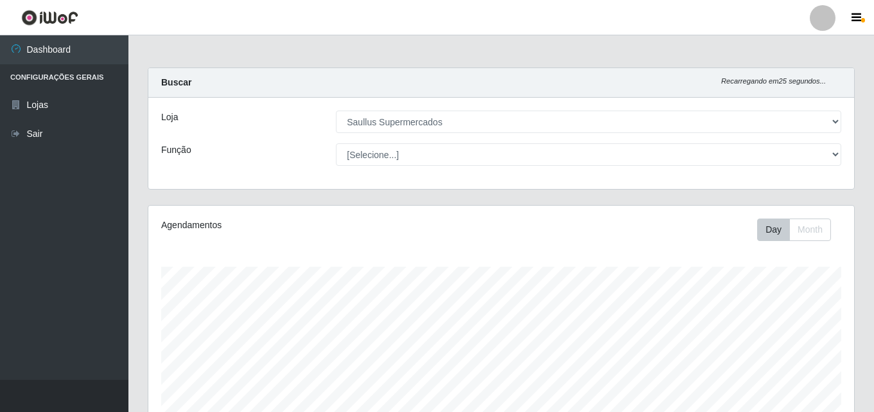
select select "423"
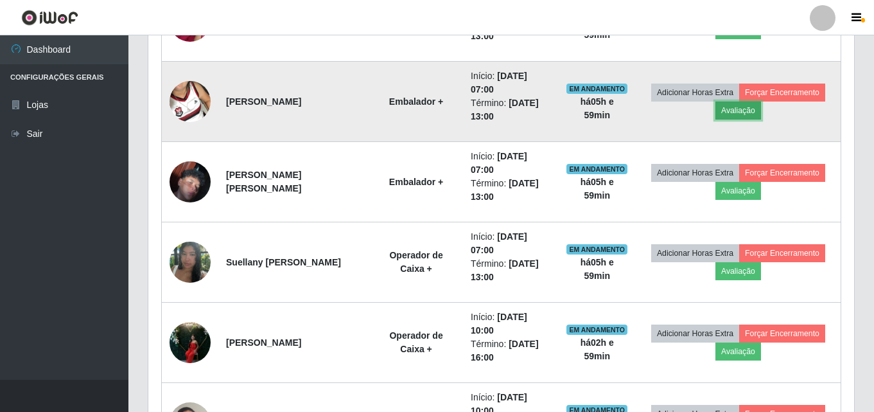
click at [729, 114] on button "Avaliação" at bounding box center [739, 111] width 46 height 18
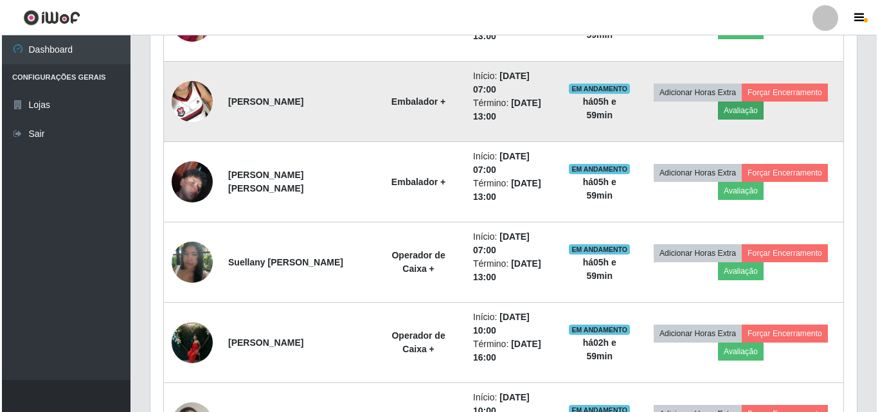
scroll to position [267, 700]
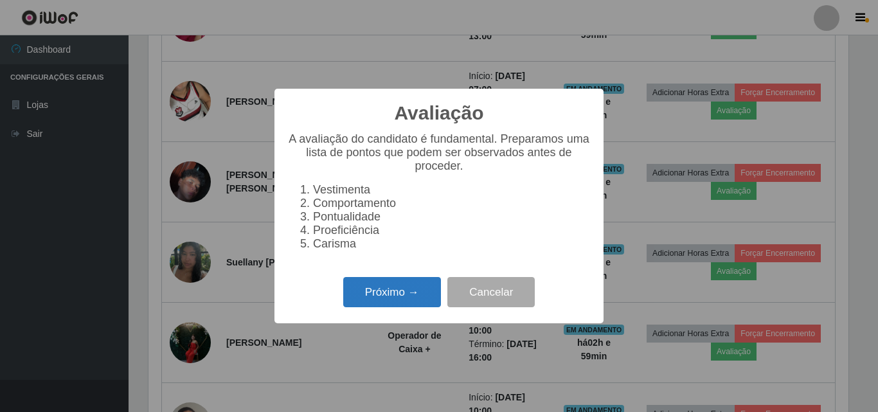
click at [407, 296] on button "Próximo →" at bounding box center [392, 292] width 98 height 30
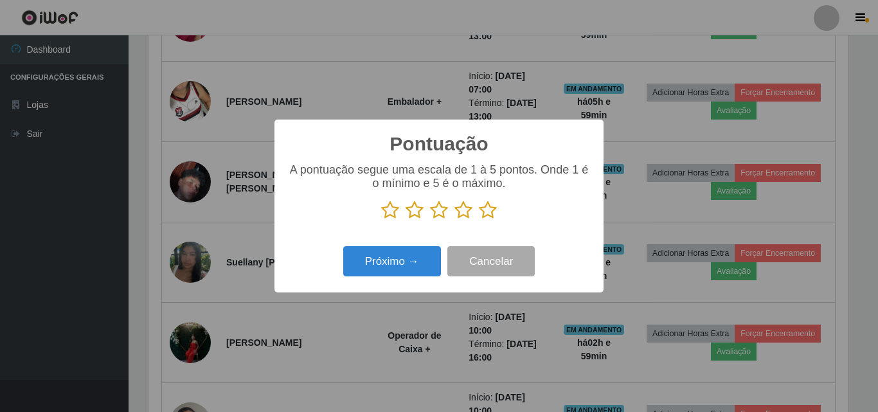
scroll to position [642183, 641750]
click at [485, 213] on icon at bounding box center [488, 209] width 18 height 19
click at [479, 220] on input "radio" at bounding box center [479, 220] width 0 height 0
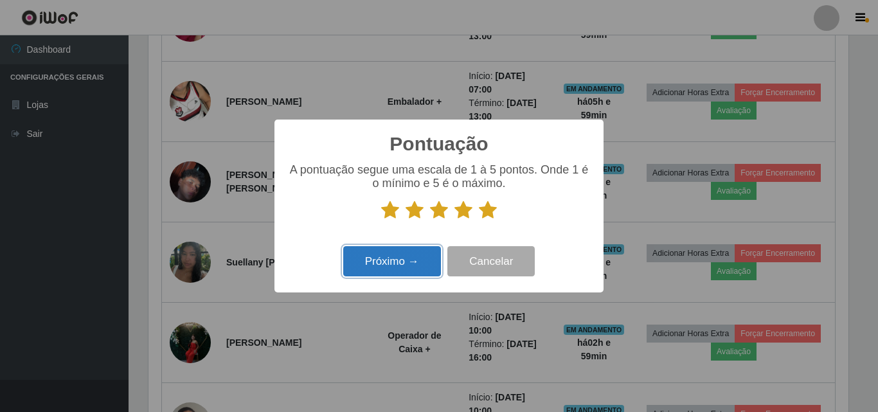
click at [423, 269] on button "Próximo →" at bounding box center [392, 261] width 98 height 30
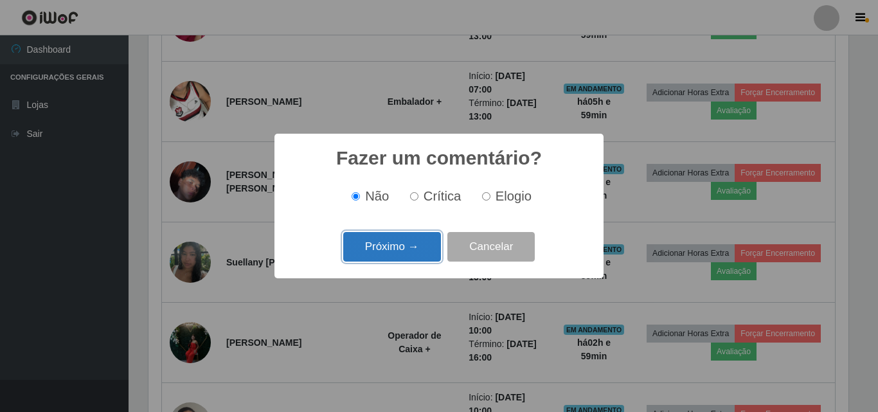
click at [424, 256] on button "Próximo →" at bounding box center [392, 247] width 98 height 30
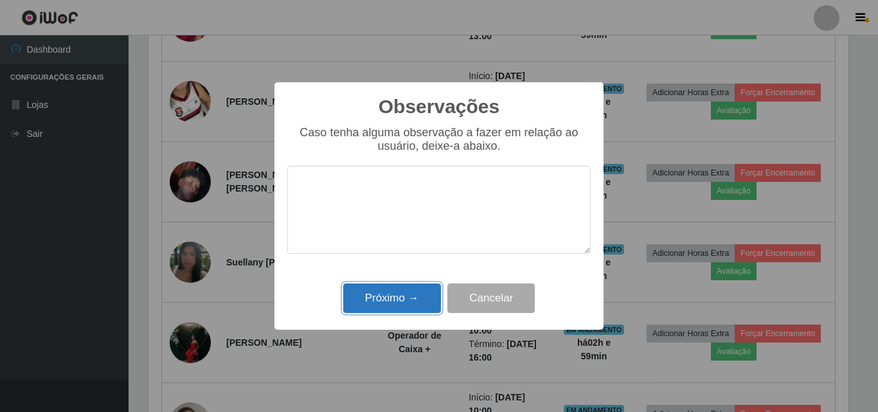
click at [419, 296] on button "Próximo →" at bounding box center [392, 298] width 98 height 30
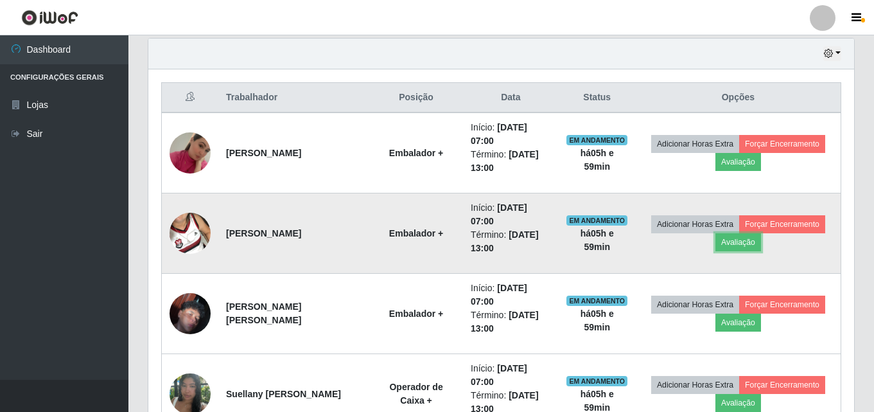
scroll to position [454, 0]
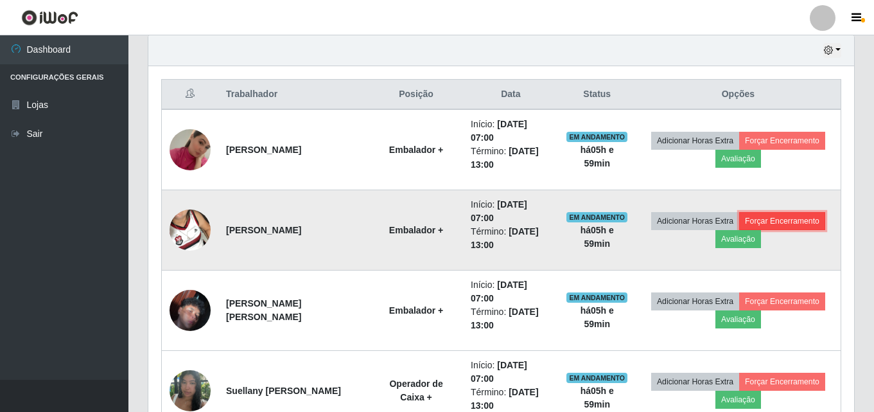
click at [784, 224] on button "Forçar Encerramento" at bounding box center [782, 221] width 86 height 18
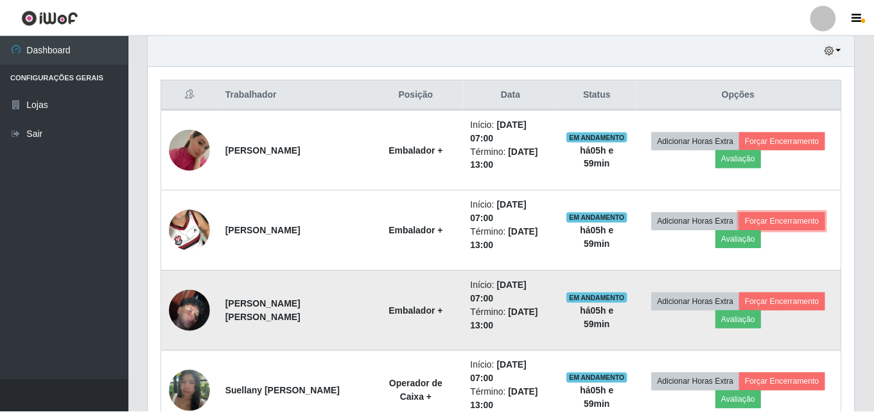
scroll to position [267, 706]
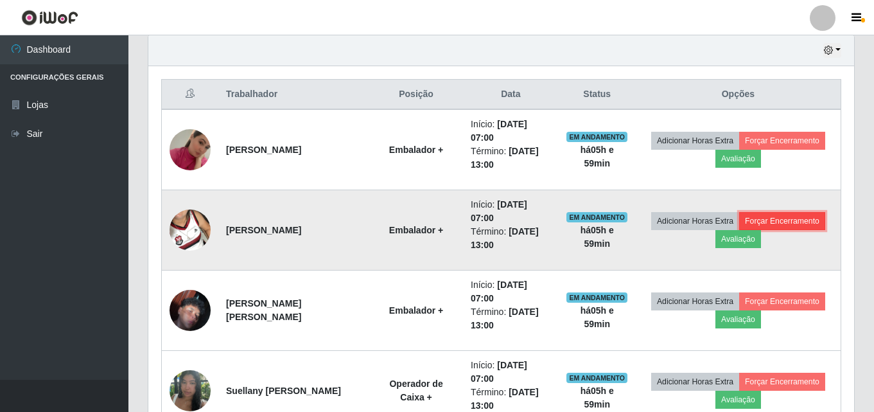
click at [788, 222] on button "Forçar Encerramento" at bounding box center [782, 221] width 86 height 18
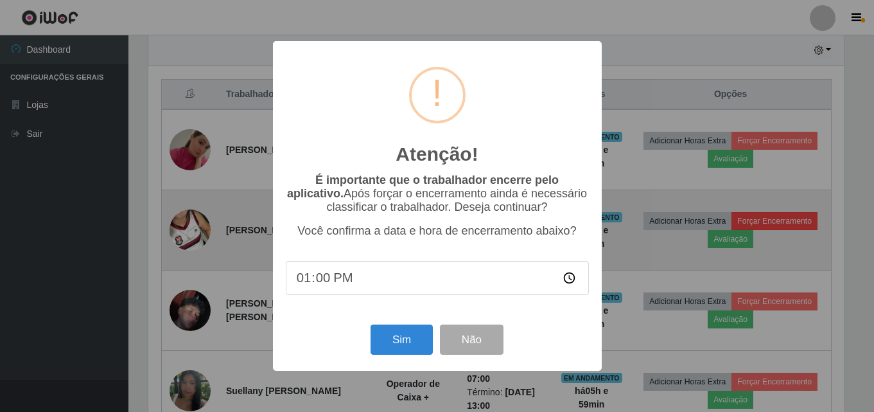
scroll to position [267, 700]
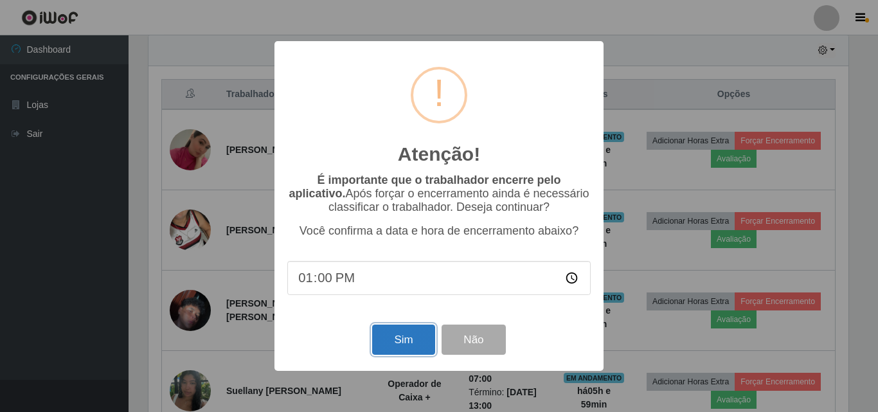
click at [387, 346] on button "Sim" at bounding box center [403, 339] width 62 height 30
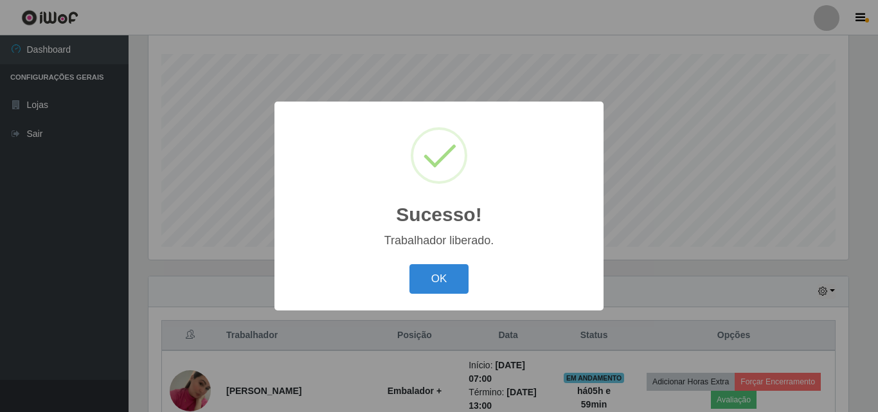
click at [475, 278] on div "OK Cancel" at bounding box center [438, 278] width 303 height 37
click at [463, 284] on button "OK" at bounding box center [439, 279] width 60 height 30
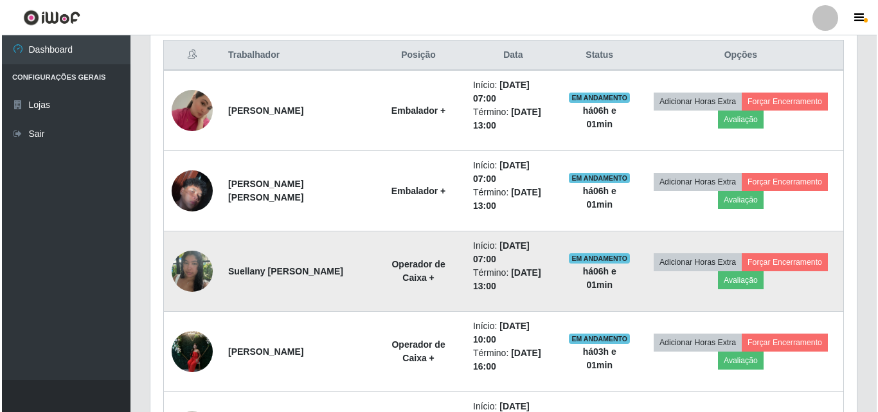
scroll to position [534, 0]
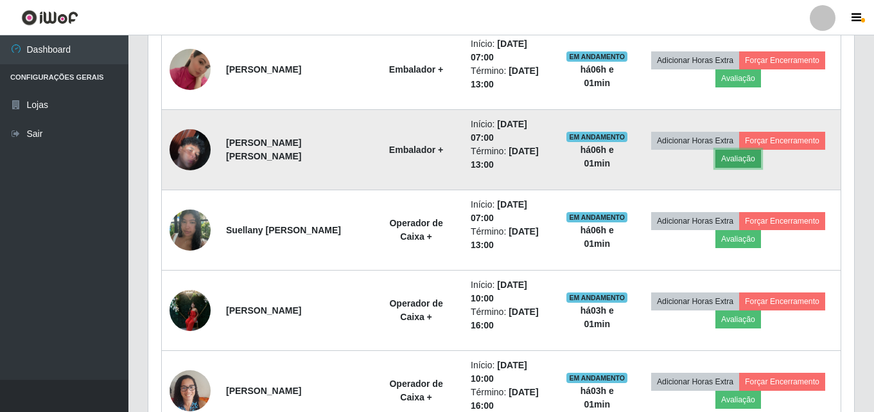
click at [745, 155] on button "Avaliação" at bounding box center [739, 159] width 46 height 18
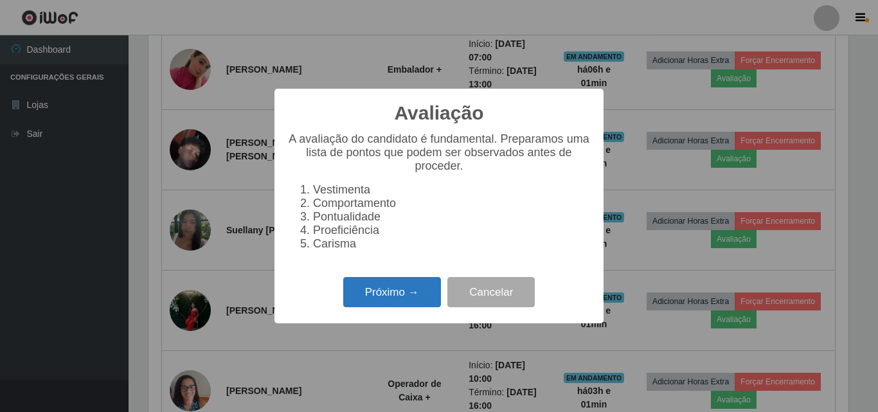
click at [409, 306] on button "Próximo →" at bounding box center [392, 292] width 98 height 30
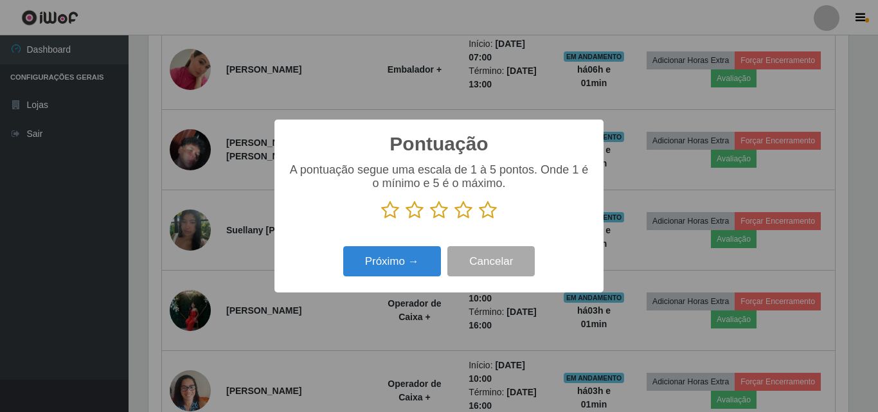
scroll to position [642183, 641750]
click at [490, 215] on icon at bounding box center [488, 209] width 18 height 19
click at [479, 220] on input "radio" at bounding box center [479, 220] width 0 height 0
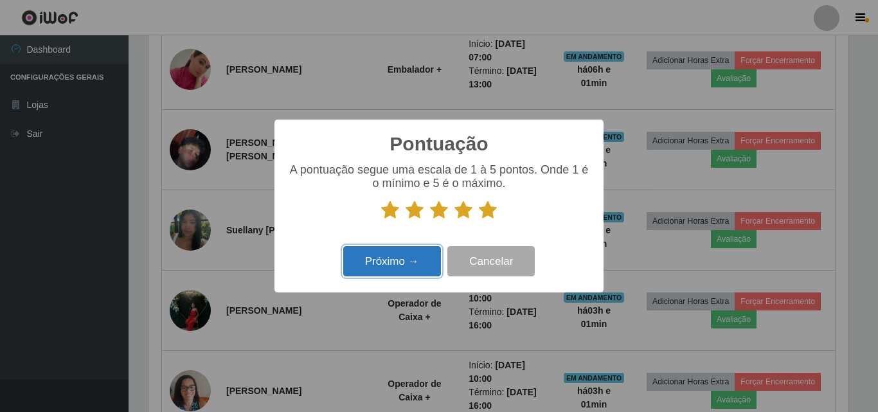
click at [425, 272] on button "Próximo →" at bounding box center [392, 261] width 98 height 30
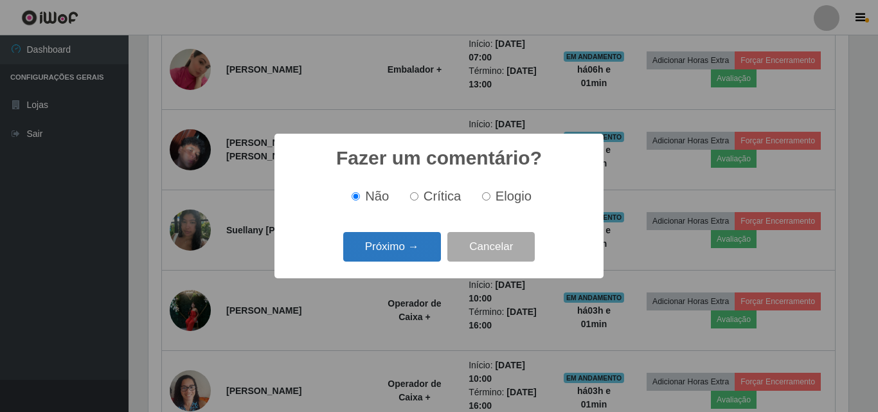
click at [425, 256] on button "Próximo →" at bounding box center [392, 247] width 98 height 30
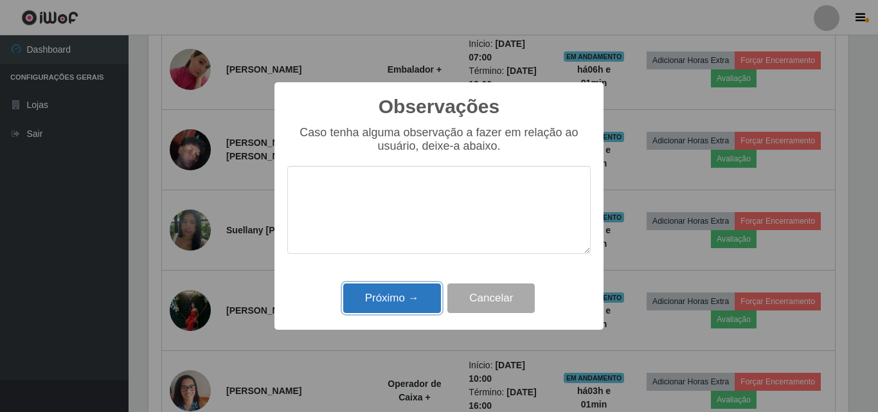
click at [418, 301] on button "Próximo →" at bounding box center [392, 298] width 98 height 30
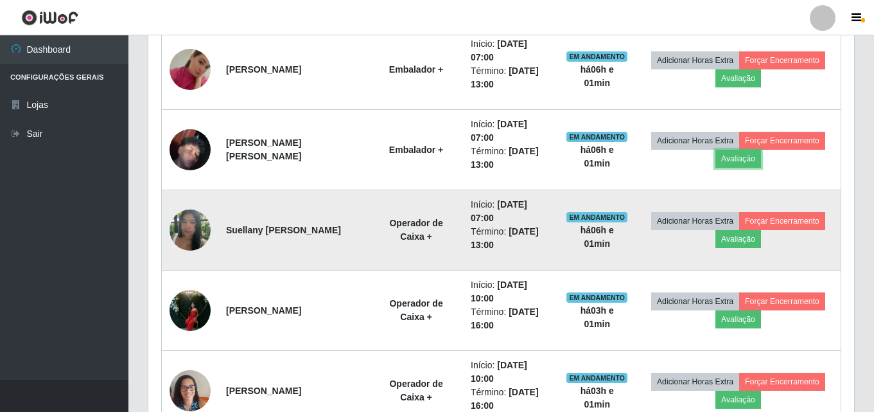
scroll to position [267, 706]
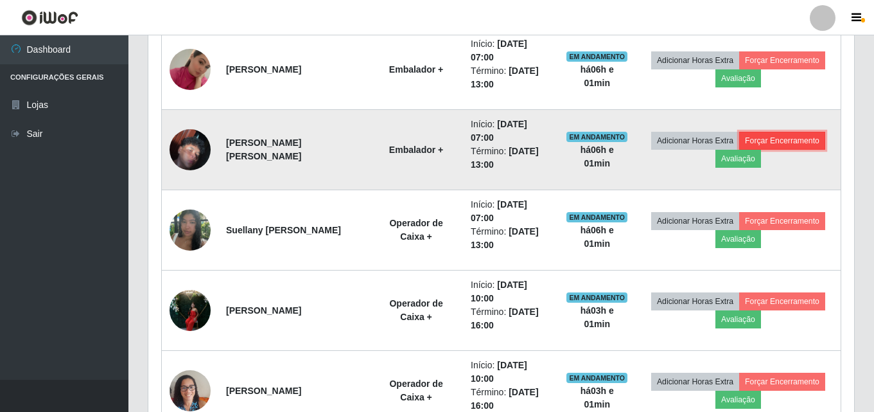
click at [783, 138] on button "Forçar Encerramento" at bounding box center [782, 141] width 86 height 18
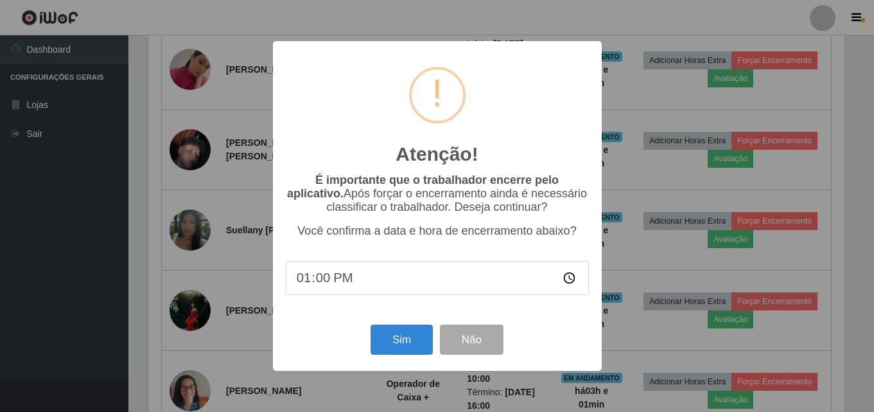
scroll to position [267, 700]
click at [391, 339] on button "Sim" at bounding box center [403, 339] width 62 height 30
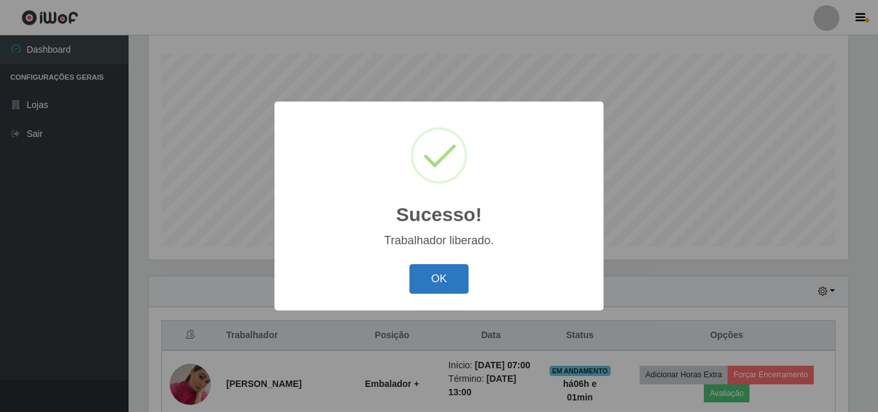
click at [443, 269] on button "OK" at bounding box center [439, 279] width 60 height 30
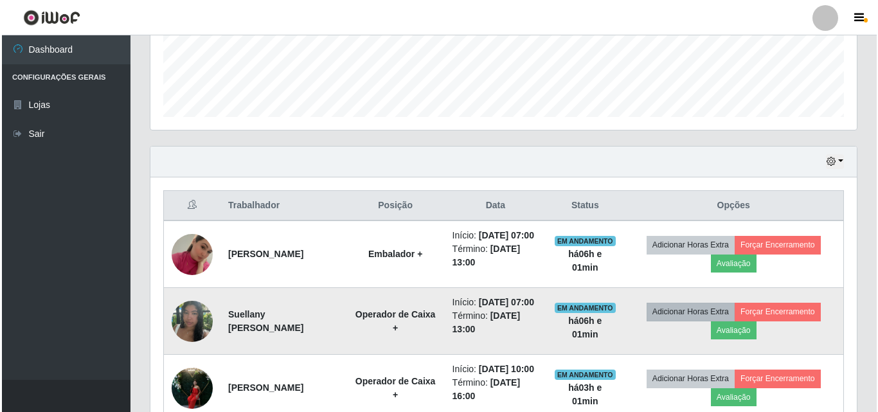
scroll to position [405, 0]
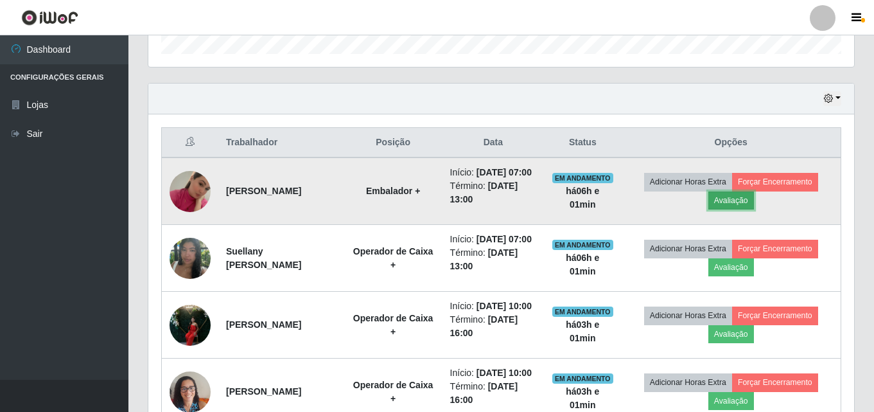
click at [750, 209] on button "Avaliação" at bounding box center [732, 200] width 46 height 18
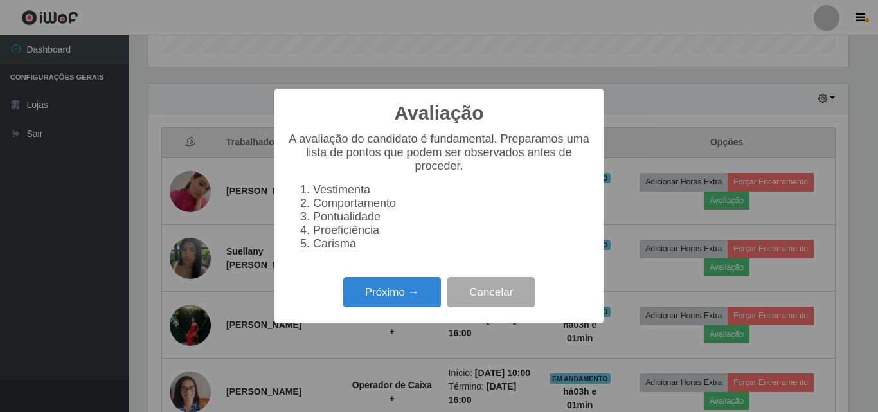
scroll to position [267, 700]
click at [400, 295] on button "Próximo →" at bounding box center [392, 292] width 98 height 30
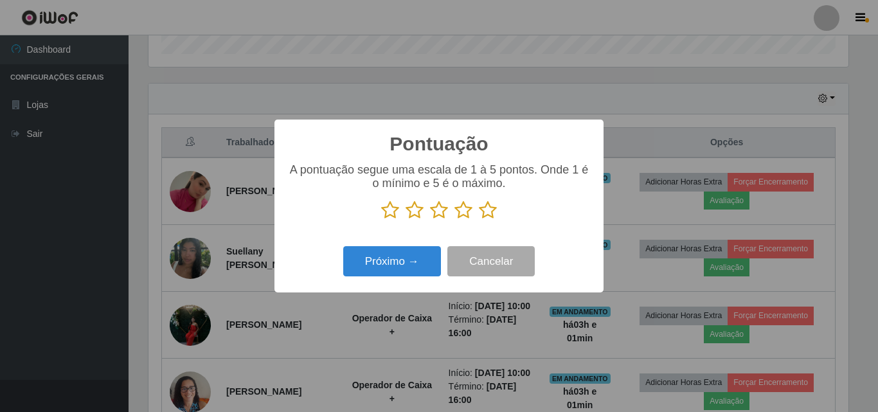
click at [486, 213] on icon at bounding box center [488, 209] width 18 height 19
click at [479, 220] on input "radio" at bounding box center [479, 220] width 0 height 0
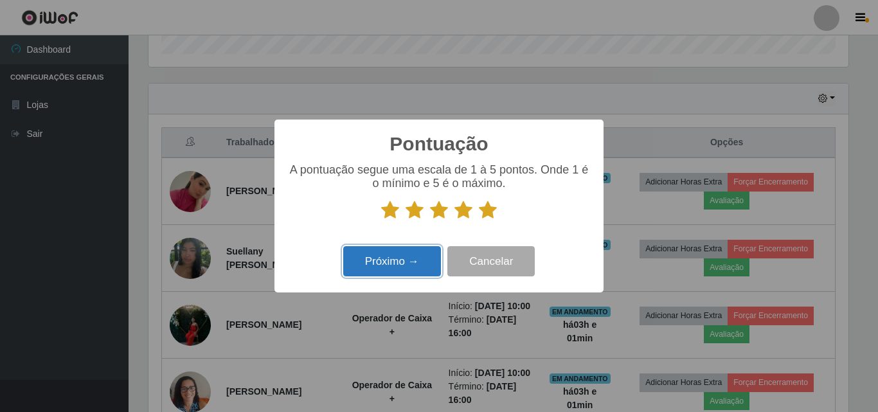
click at [384, 265] on button "Próximo →" at bounding box center [392, 261] width 98 height 30
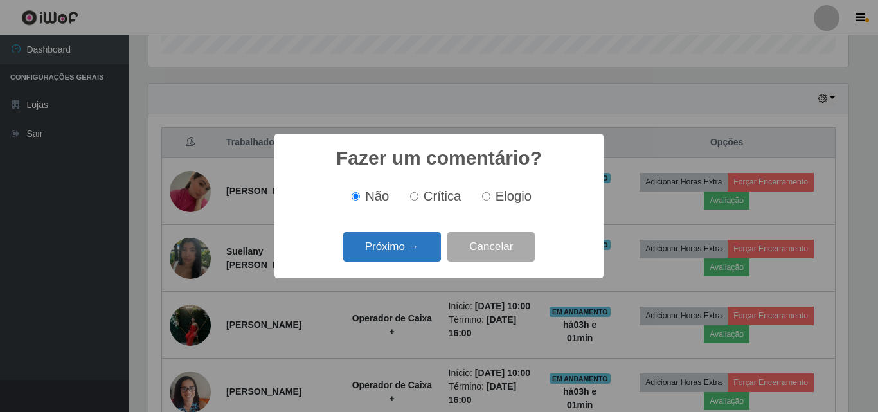
click at [396, 249] on button "Próximo →" at bounding box center [392, 247] width 98 height 30
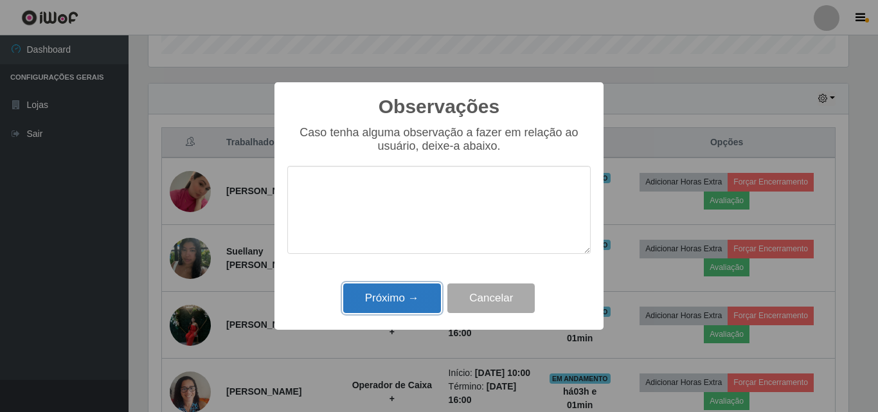
click at [399, 304] on button "Próximo →" at bounding box center [392, 298] width 98 height 30
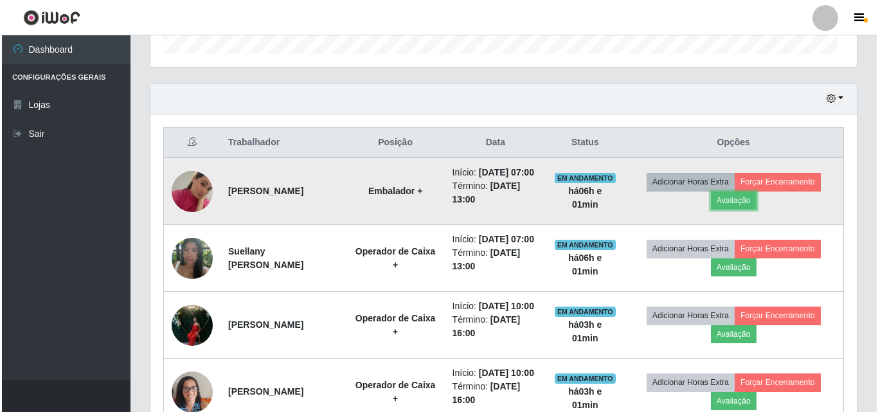
scroll to position [267, 706]
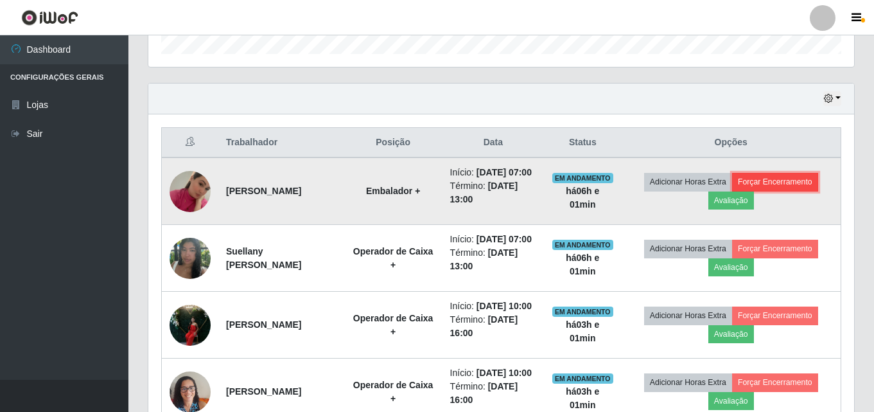
click at [768, 190] on button "Forçar Encerramento" at bounding box center [775, 182] width 86 height 18
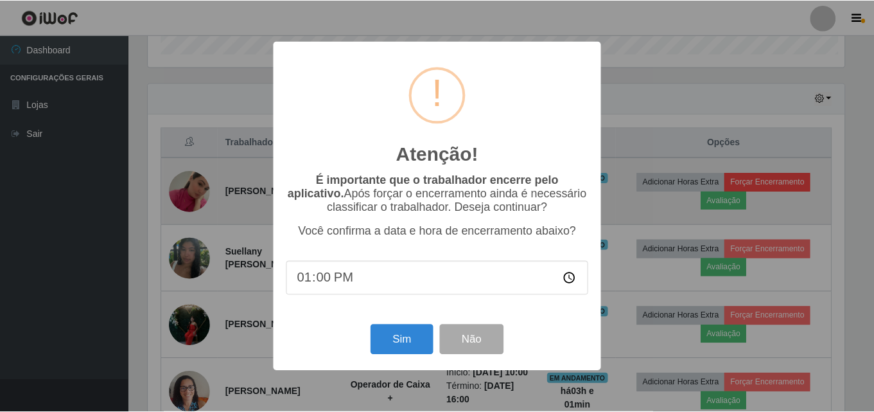
scroll to position [267, 700]
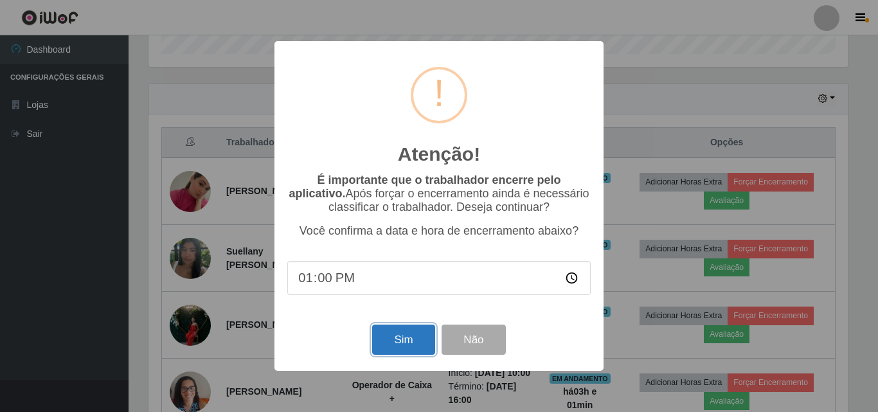
click at [403, 335] on button "Sim" at bounding box center [403, 339] width 62 height 30
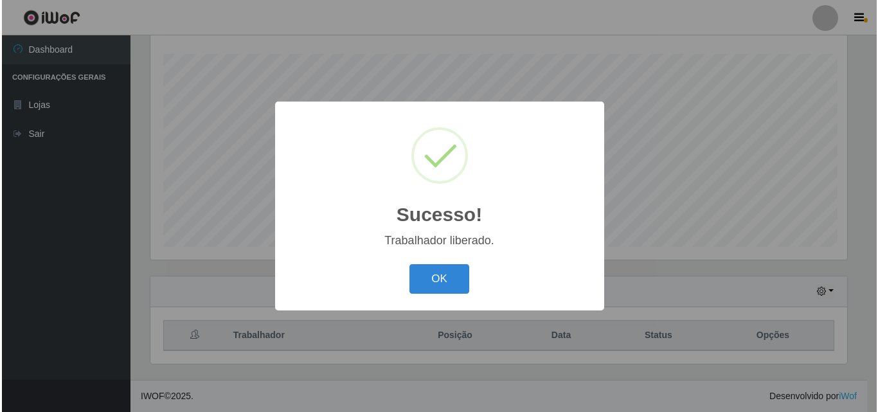
scroll to position [0, 0]
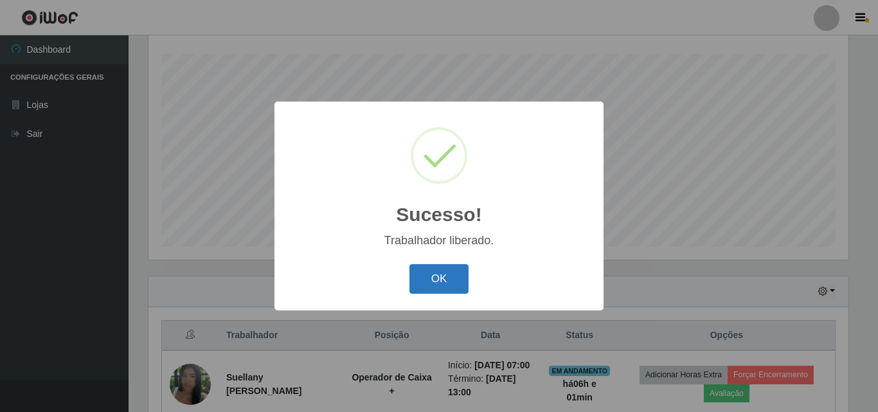
click at [459, 272] on button "OK" at bounding box center [439, 279] width 60 height 30
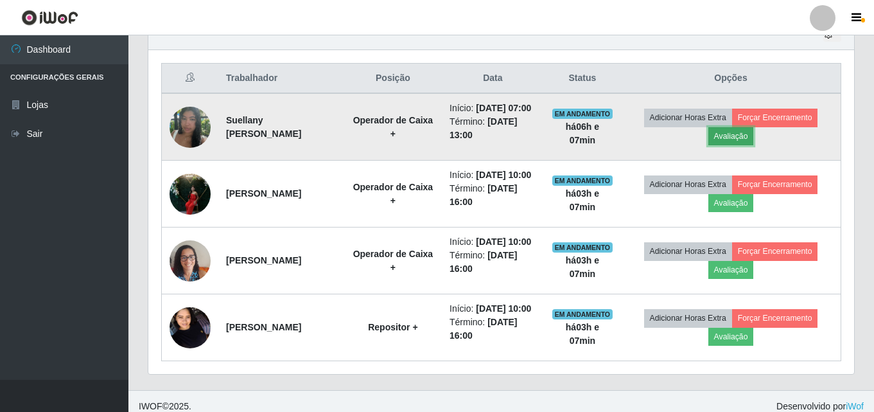
click at [745, 141] on button "Avaliação" at bounding box center [732, 136] width 46 height 18
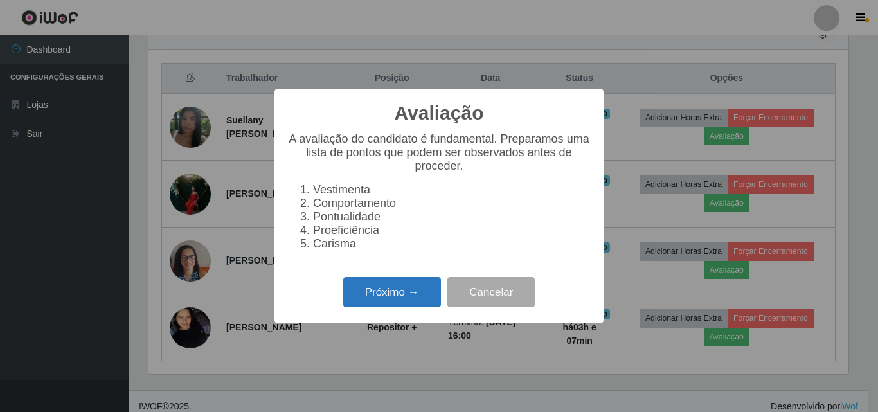
click at [412, 307] on button "Próximo →" at bounding box center [392, 292] width 98 height 30
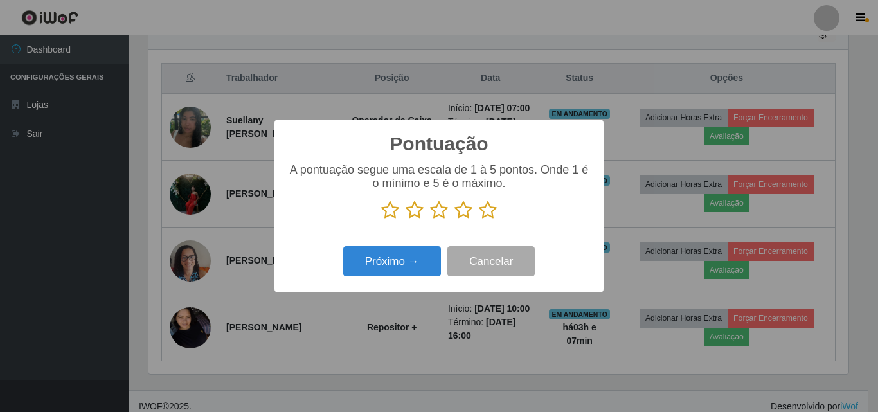
scroll to position [642183, 641750]
click at [484, 208] on icon at bounding box center [488, 209] width 18 height 19
click at [479, 220] on input "radio" at bounding box center [479, 220] width 0 height 0
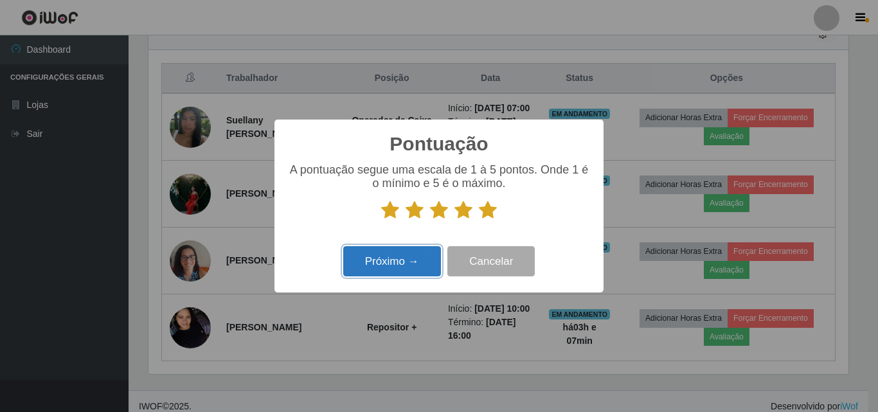
click at [422, 262] on button "Próximo →" at bounding box center [392, 261] width 98 height 30
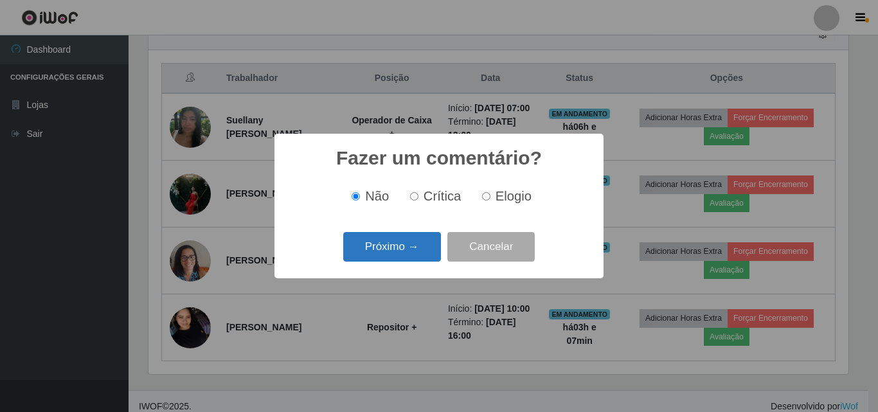
click at [421, 252] on button "Próximo →" at bounding box center [392, 247] width 98 height 30
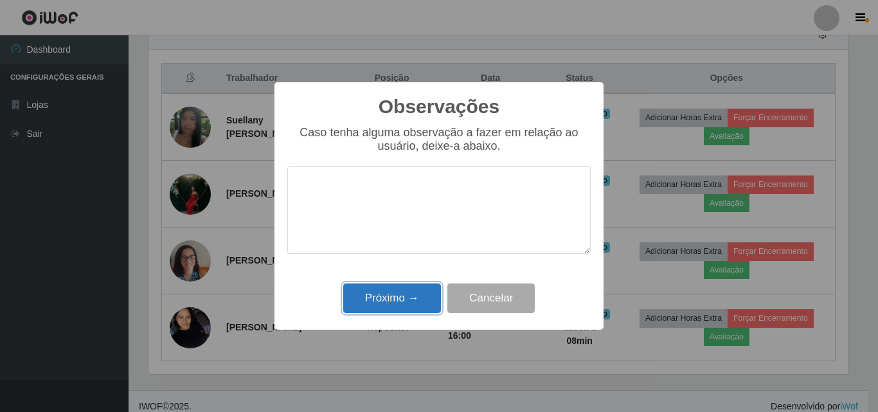
click at [414, 290] on button "Próximo →" at bounding box center [392, 298] width 98 height 30
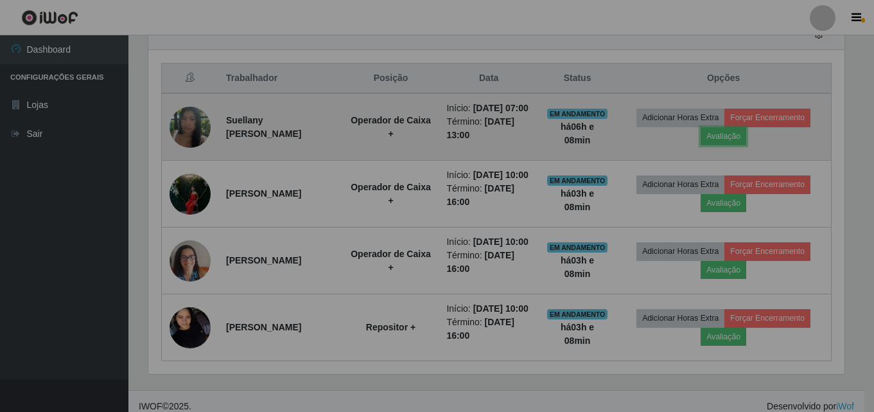
scroll to position [267, 706]
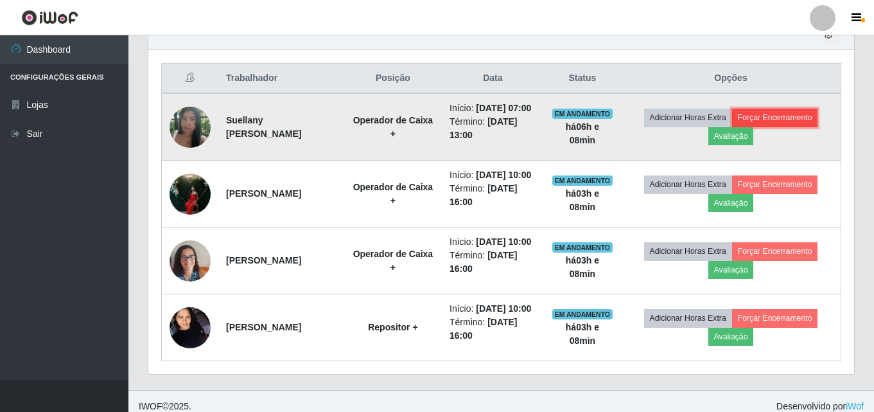
click at [757, 127] on button "Forçar Encerramento" at bounding box center [775, 118] width 86 height 18
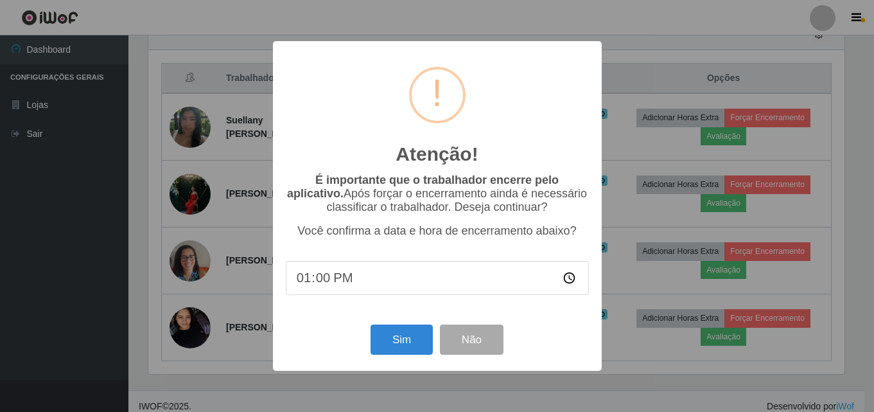
scroll to position [267, 700]
click at [391, 346] on button "Sim" at bounding box center [403, 339] width 62 height 30
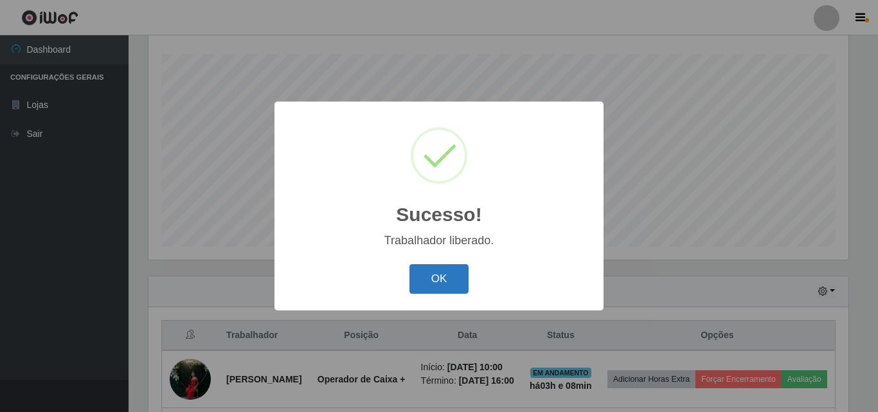
click at [444, 283] on button "OK" at bounding box center [439, 279] width 60 height 30
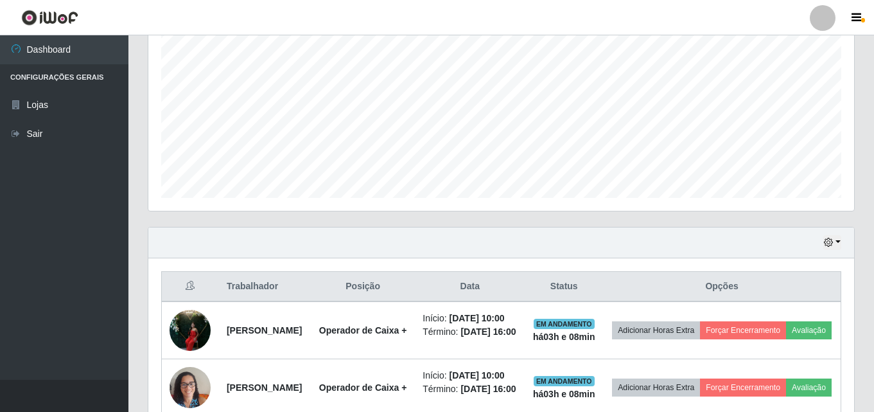
scroll to position [405, 0]
